Goal: Task Accomplishment & Management: Use online tool/utility

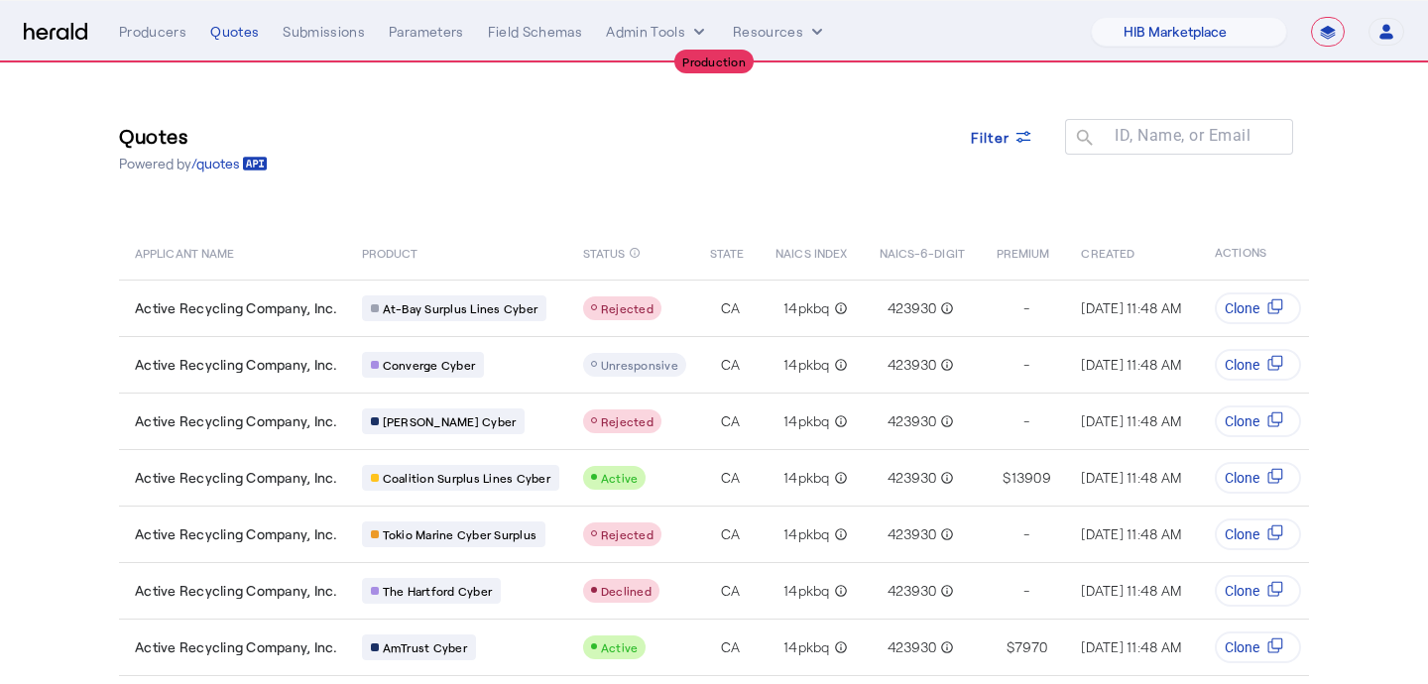
select select "pfm_a9p2_hib_marketplace"
select select "**********"
click at [165, 25] on div "Producers" at bounding box center [152, 32] width 67 height 20
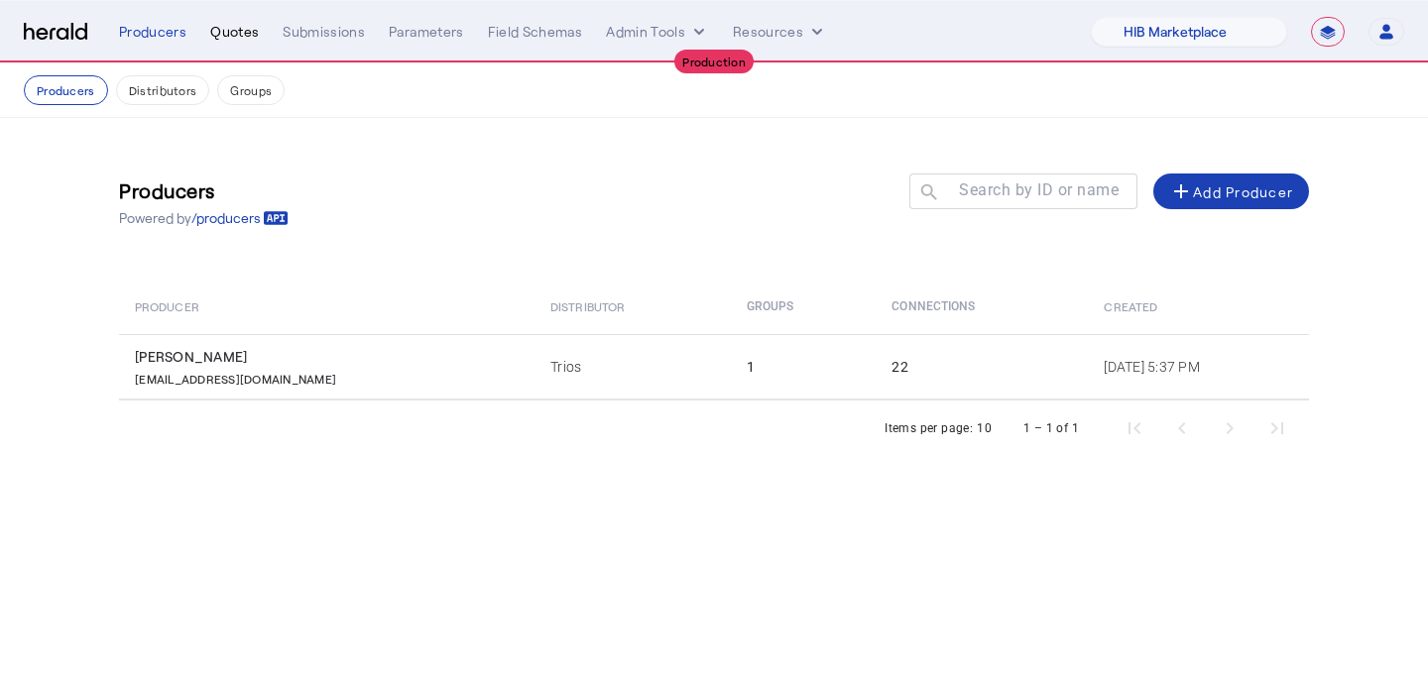
click at [253, 39] on div "Quotes" at bounding box center [234, 32] width 49 height 20
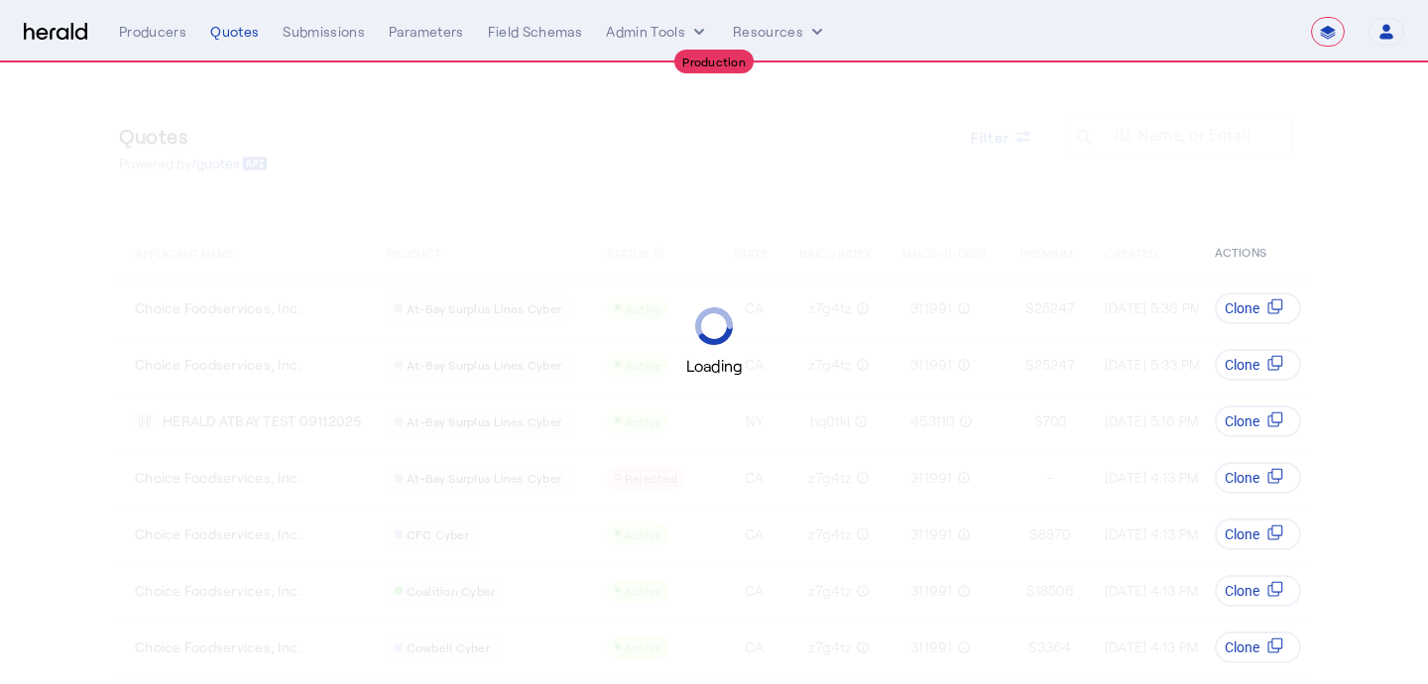
select select "**********"
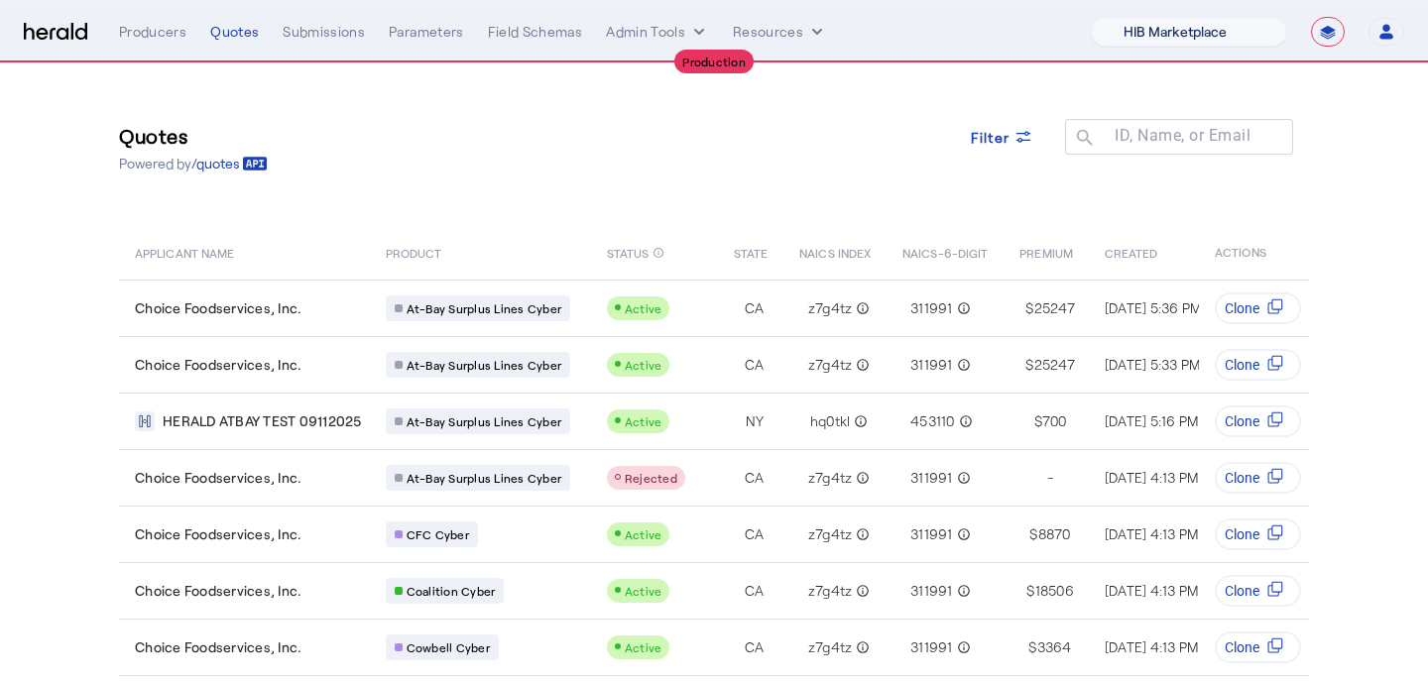
click at [1230, 26] on select "1Fort Affinity Risk [PERSON_NAME] [PERSON_NAME] CRC Campus Coverage Citadel Fif…" at bounding box center [1188, 32] width 196 height 30
click at [1090, 17] on select "1Fort Affinity Risk [PERSON_NAME] [PERSON_NAME] CRC Campus Coverage Citadel Fif…" at bounding box center [1188, 32] width 196 height 30
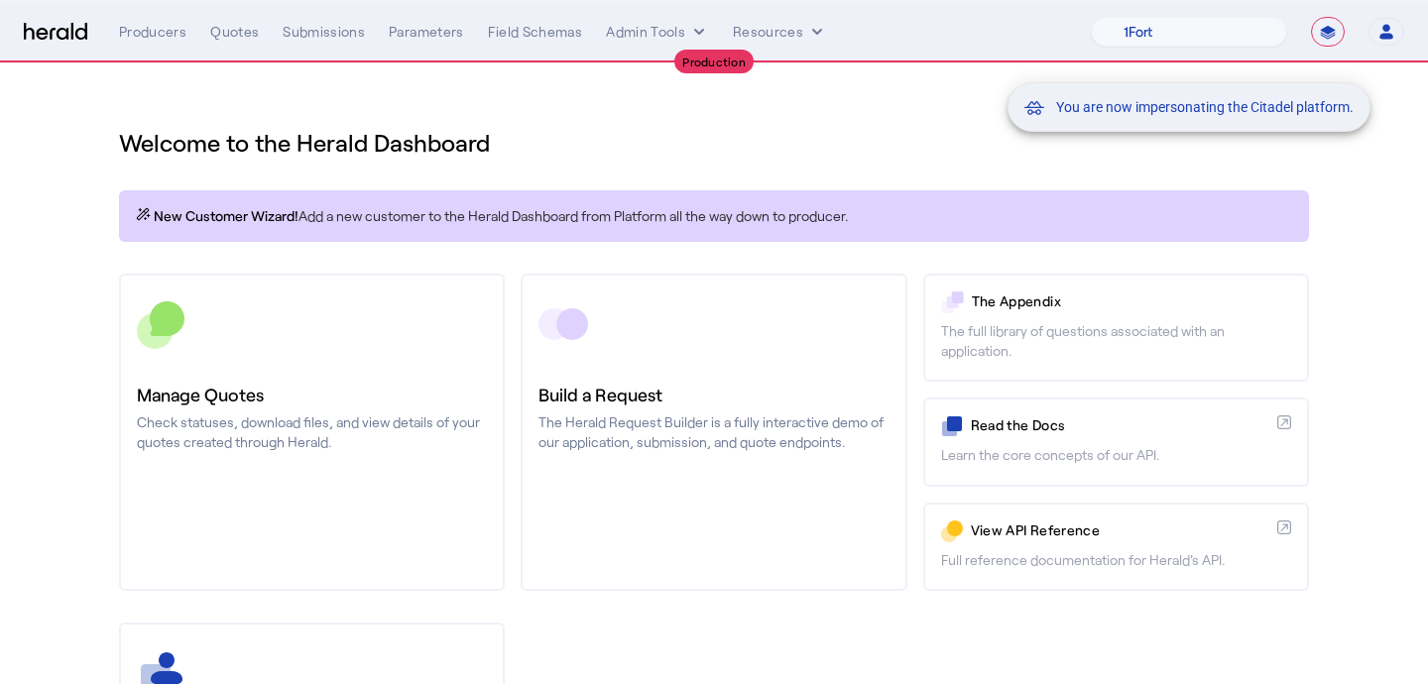
click at [241, 35] on div "You are now impersonating the Citadel platform." at bounding box center [714, 342] width 1428 height 684
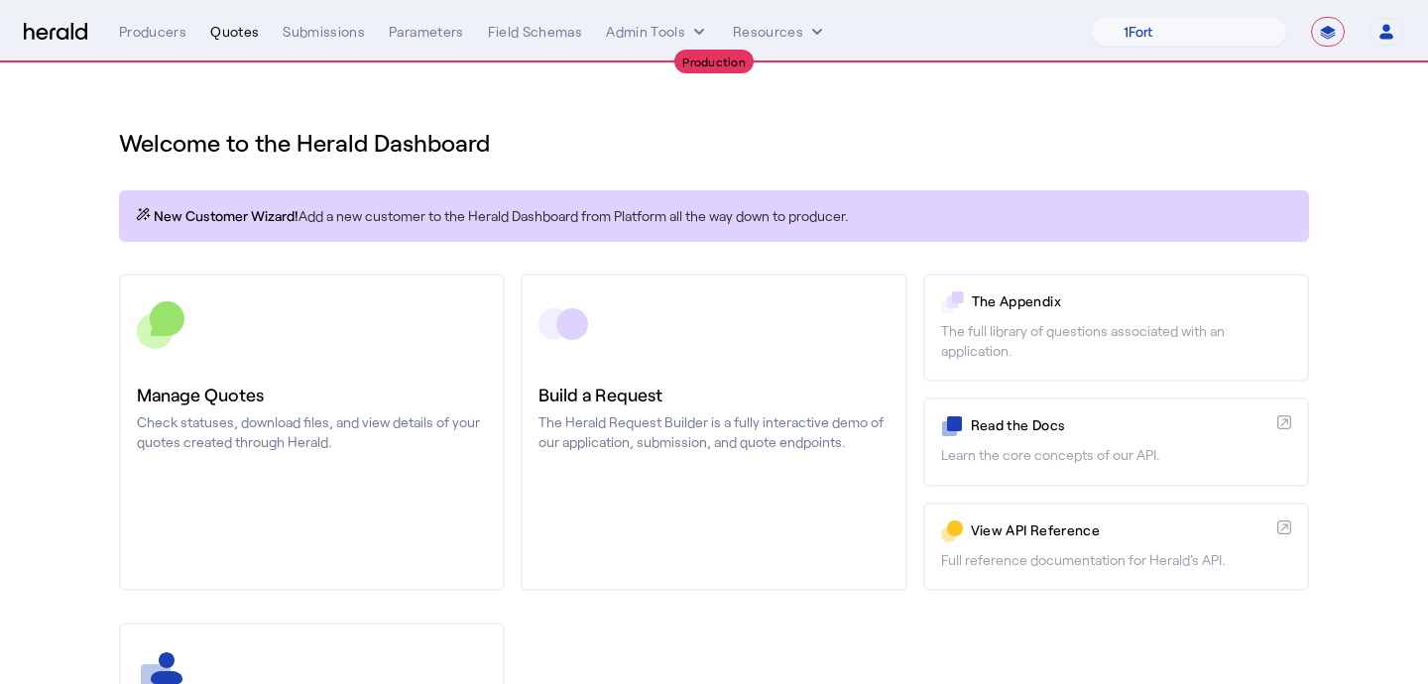
click at [241, 35] on div "Quotes" at bounding box center [234, 32] width 49 height 20
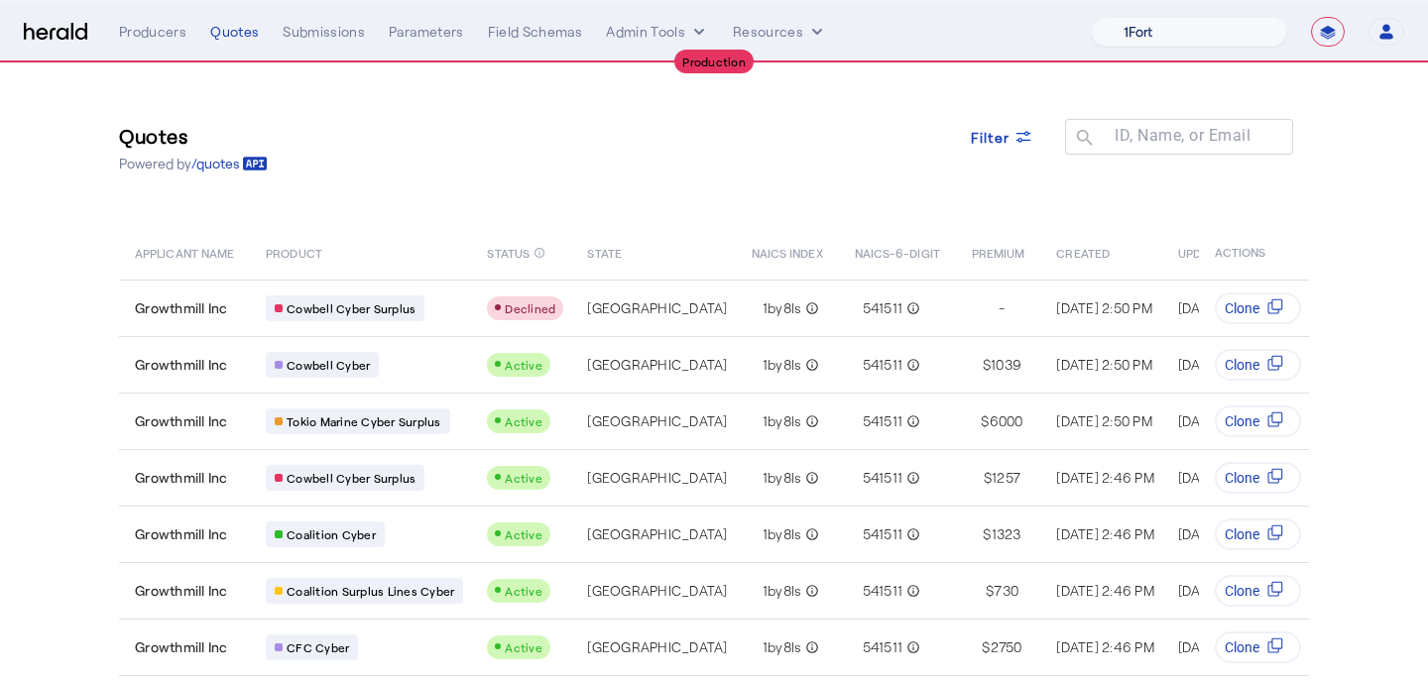
click at [1176, 42] on select "1Fort Affinity Risk [PERSON_NAME] [PERSON_NAME] CRC Campus Coverage Citadel Fif…" at bounding box center [1188, 32] width 196 height 30
select select "pfm_a9p2_hib_marketplace"
click at [1090, 17] on select "1Fort Affinity Risk [PERSON_NAME] [PERSON_NAME] CRC Campus Coverage Citadel Fif…" at bounding box center [1188, 32] width 196 height 30
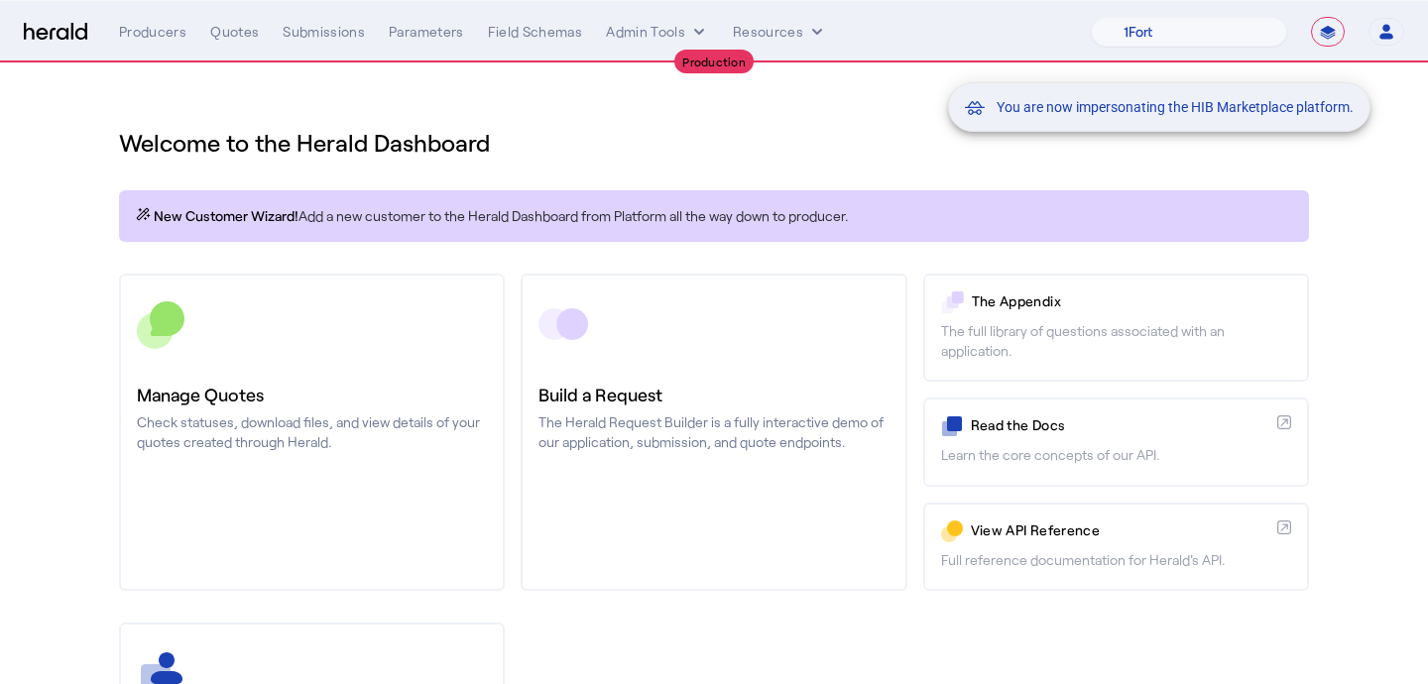
click at [247, 33] on div "You are now impersonating the HIB Marketplace platform." at bounding box center [714, 342] width 1428 height 684
click at [247, 34] on div "You are now impersonating the HIB Marketplace platform." at bounding box center [714, 342] width 1428 height 684
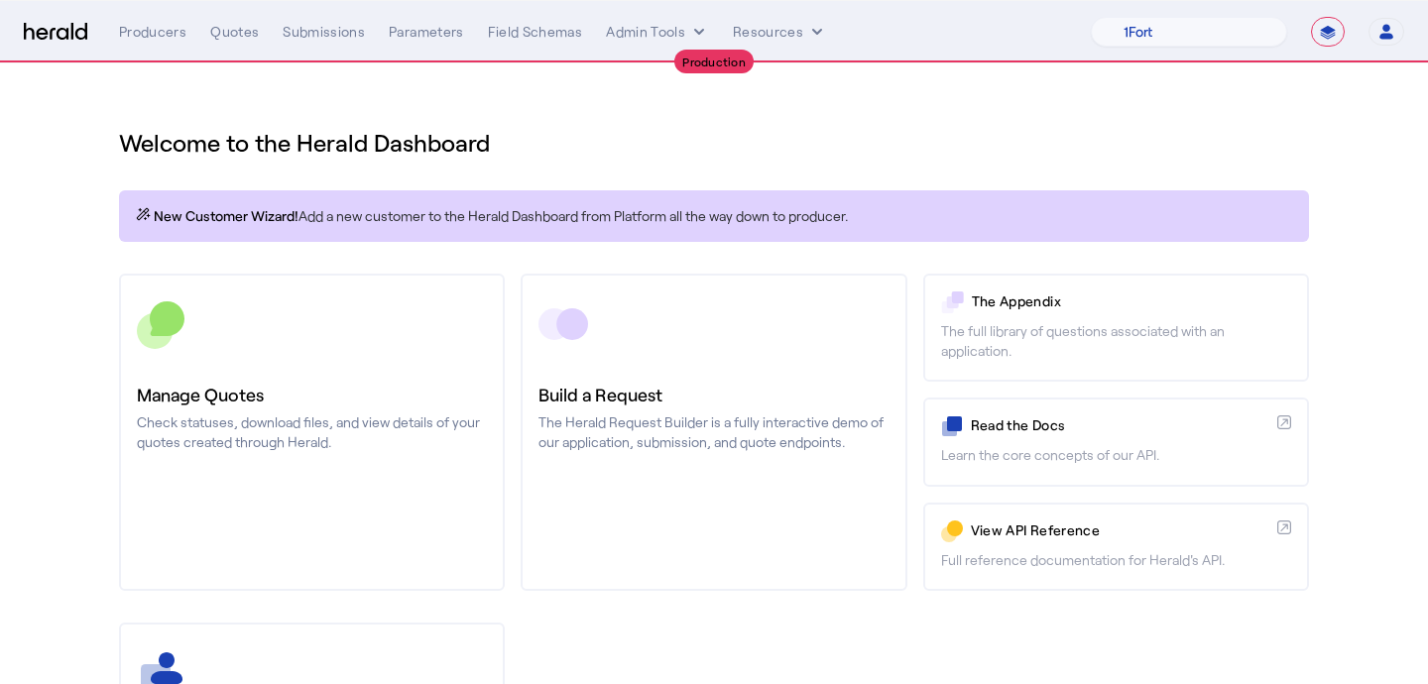
click at [247, 34] on div "Quotes" at bounding box center [234, 32] width 49 height 20
